Goal: Task Accomplishment & Management: Use online tool/utility

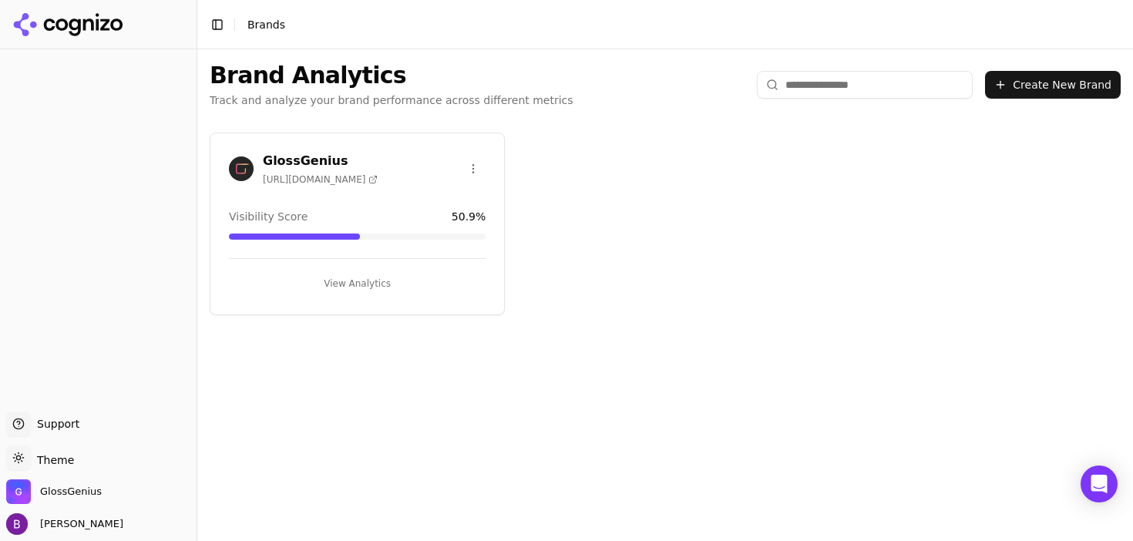
click at [372, 153] on h3 "GlossGenius" at bounding box center [320, 161] width 115 height 18
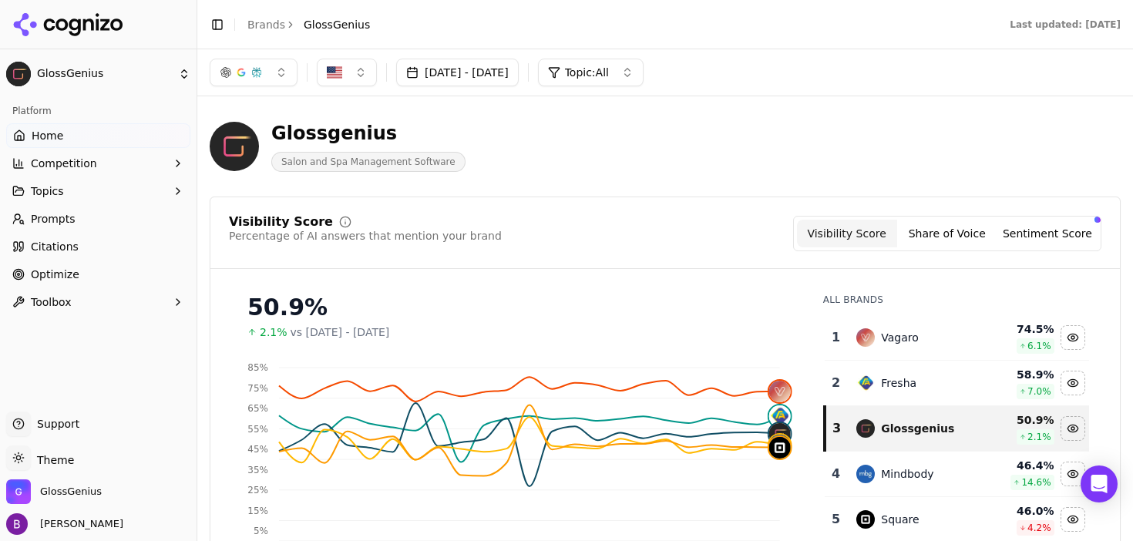
click at [113, 227] on link "Prompts" at bounding box center [98, 219] width 184 height 25
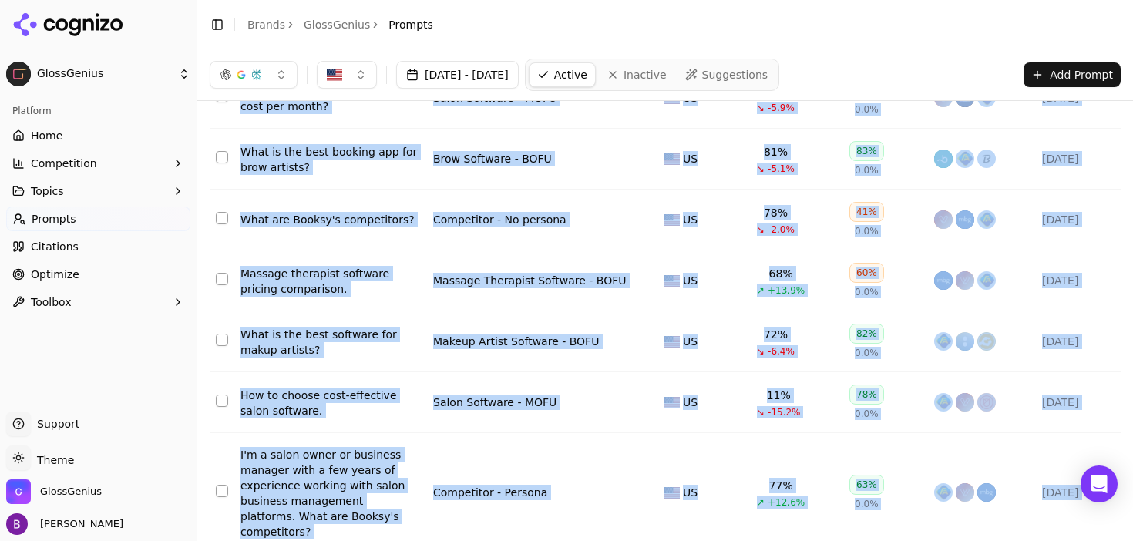
scroll to position [367, 0]
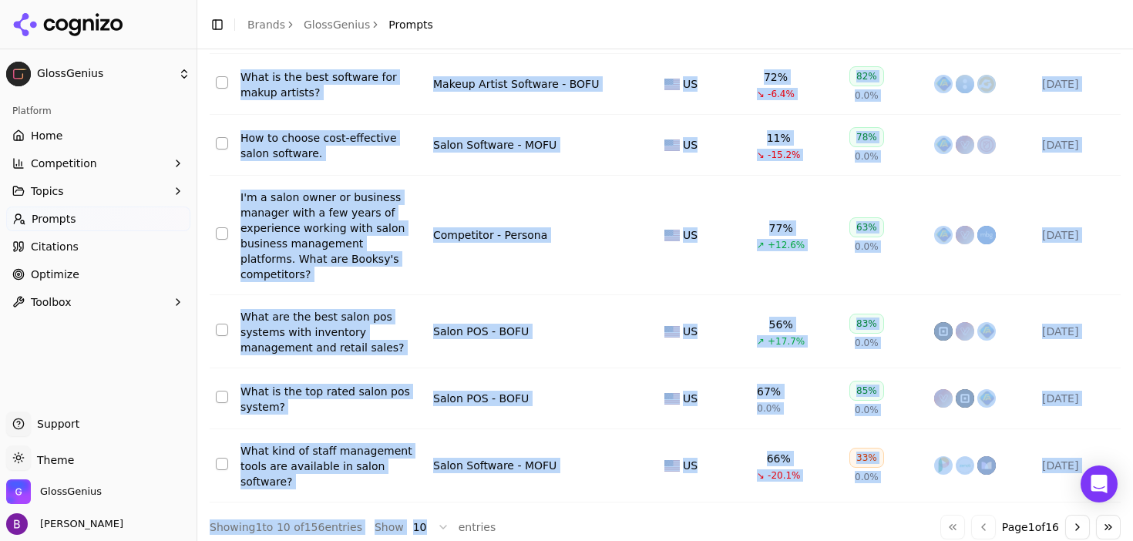
drag, startPoint x: 240, startPoint y: 193, endPoint x: 405, endPoint y: 583, distance: 423.4
click at [405, 540] on html "GlossGenius Platform Home Competition Topics Prompts Citations Optimize Toolbox…" at bounding box center [566, 270] width 1133 height 541
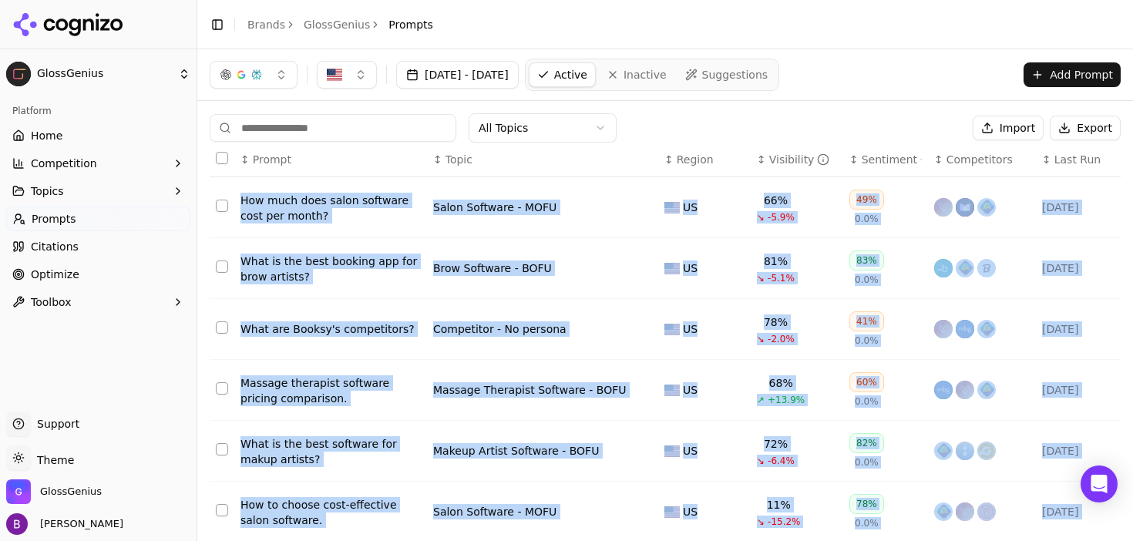
click at [1080, 119] on button "Export" at bounding box center [1085, 128] width 71 height 25
